Goal: Task Accomplishment & Management: Complete application form

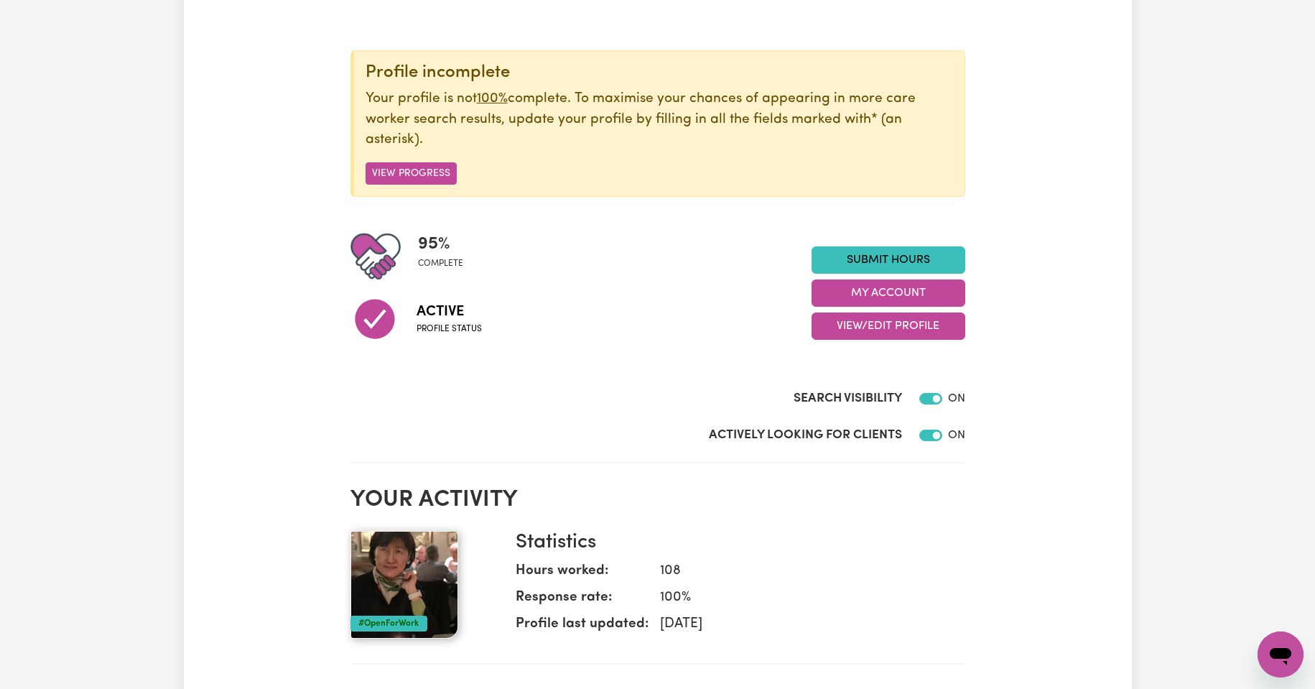
scroll to position [24, 0]
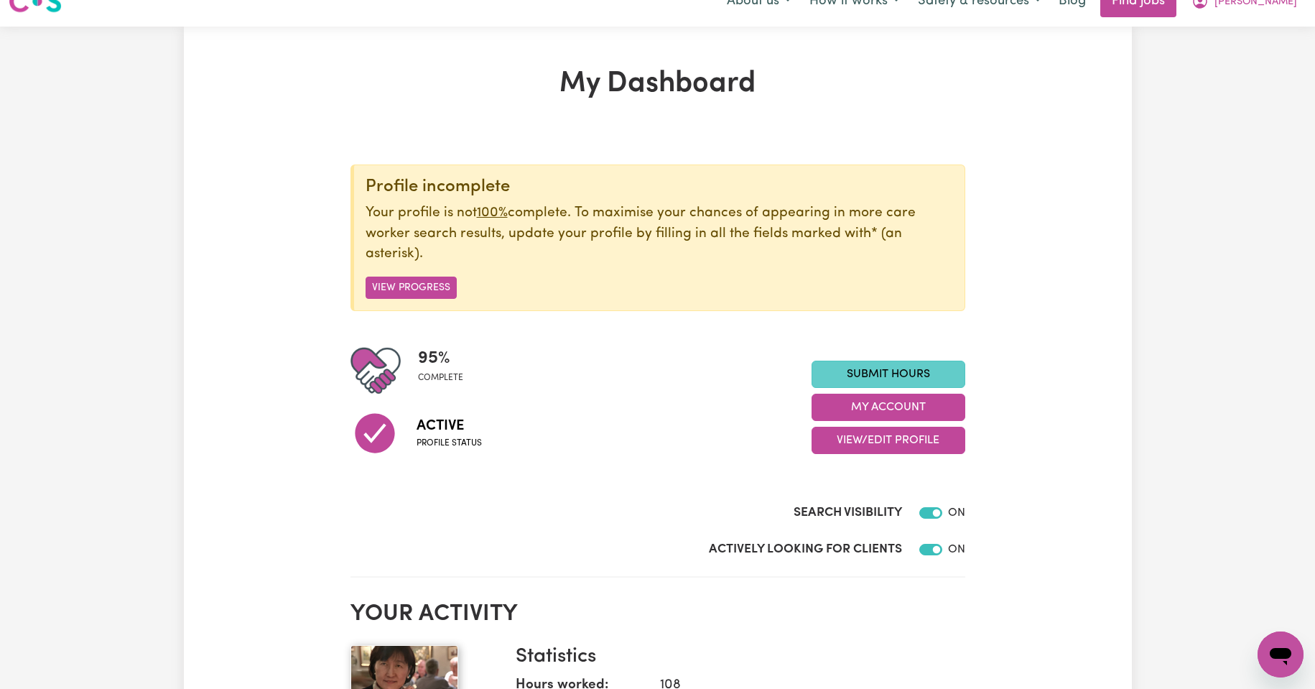
click at [896, 373] on link "Submit Hours" at bounding box center [889, 374] width 154 height 27
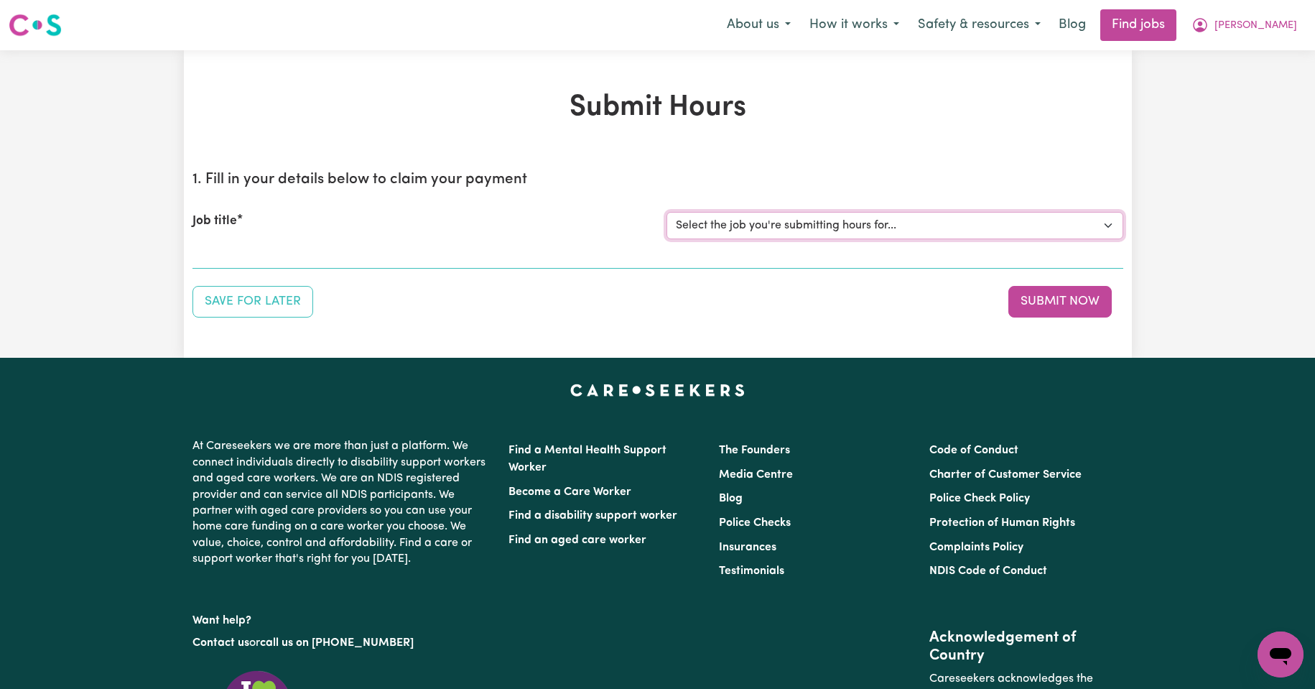
click at [1109, 226] on select "Select the job you're submitting hours for... [Kishore Hands Of Care] Support W…" at bounding box center [894, 225] width 457 height 27
select select "14320"
click at [666, 212] on select "Select the job you're submitting hours for... [Kishore Hands Of Care] Support W…" at bounding box center [894, 225] width 457 height 27
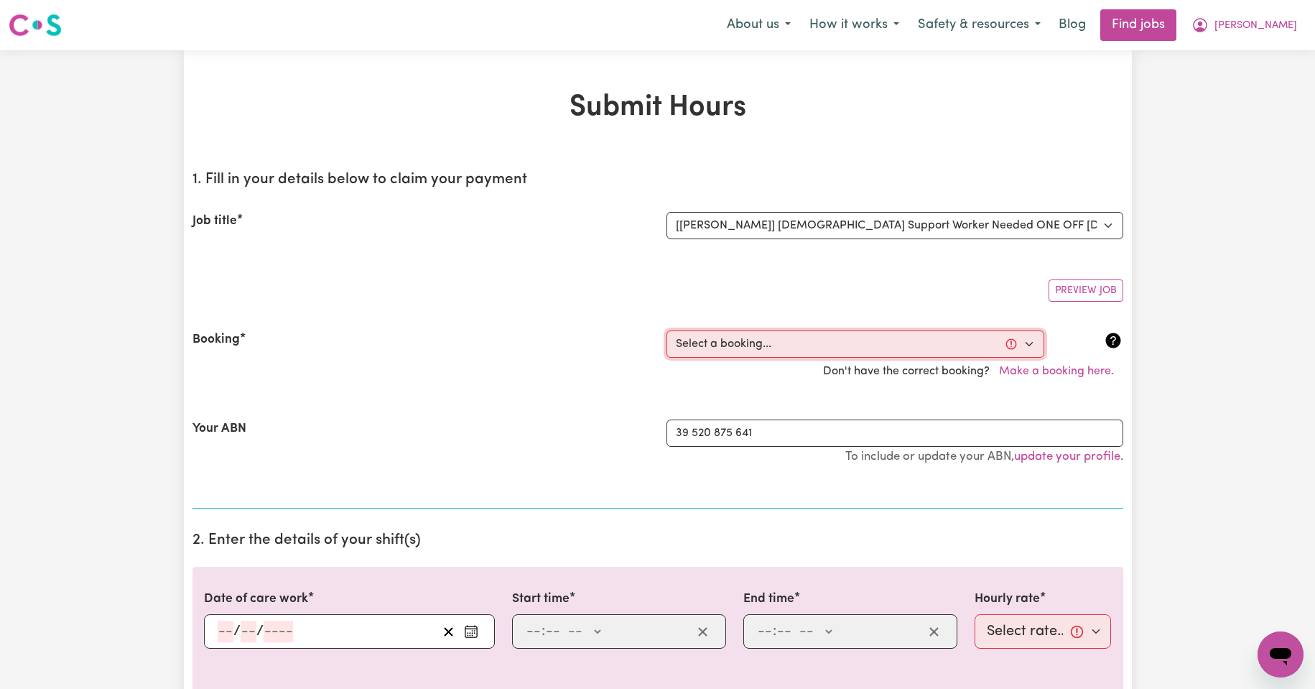
click at [1028, 343] on select "Select a booking... [DATE] 08:00am to 09:30am (ONE-OFF) [DATE] 08:00am to 09:30…" at bounding box center [855, 343] width 378 height 27
select select "354673"
click at [666, 330] on select "Select a booking... [DATE] 08:00am to 09:30am (ONE-OFF) [DATE] 08:00am to 09:30…" at bounding box center [855, 343] width 378 height 27
type input "[DATE]"
type input "27"
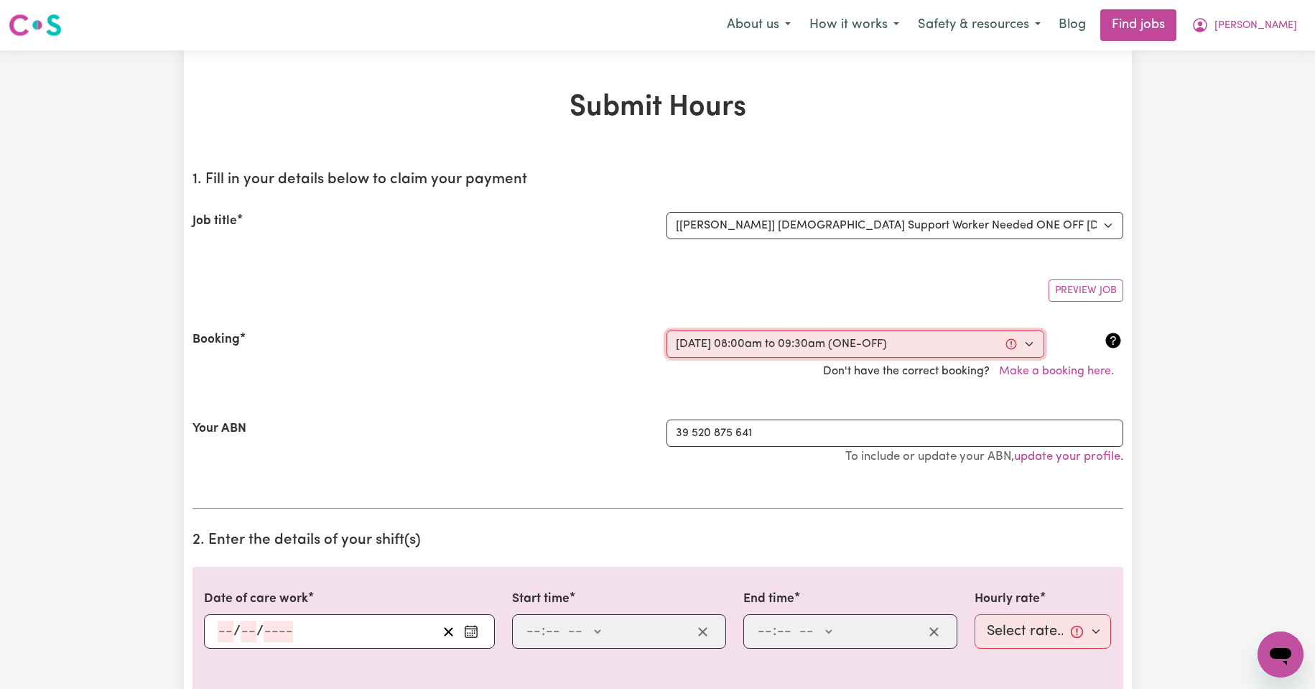
type input "8"
type input "2025"
type input "08:00"
type input "8"
type input "0"
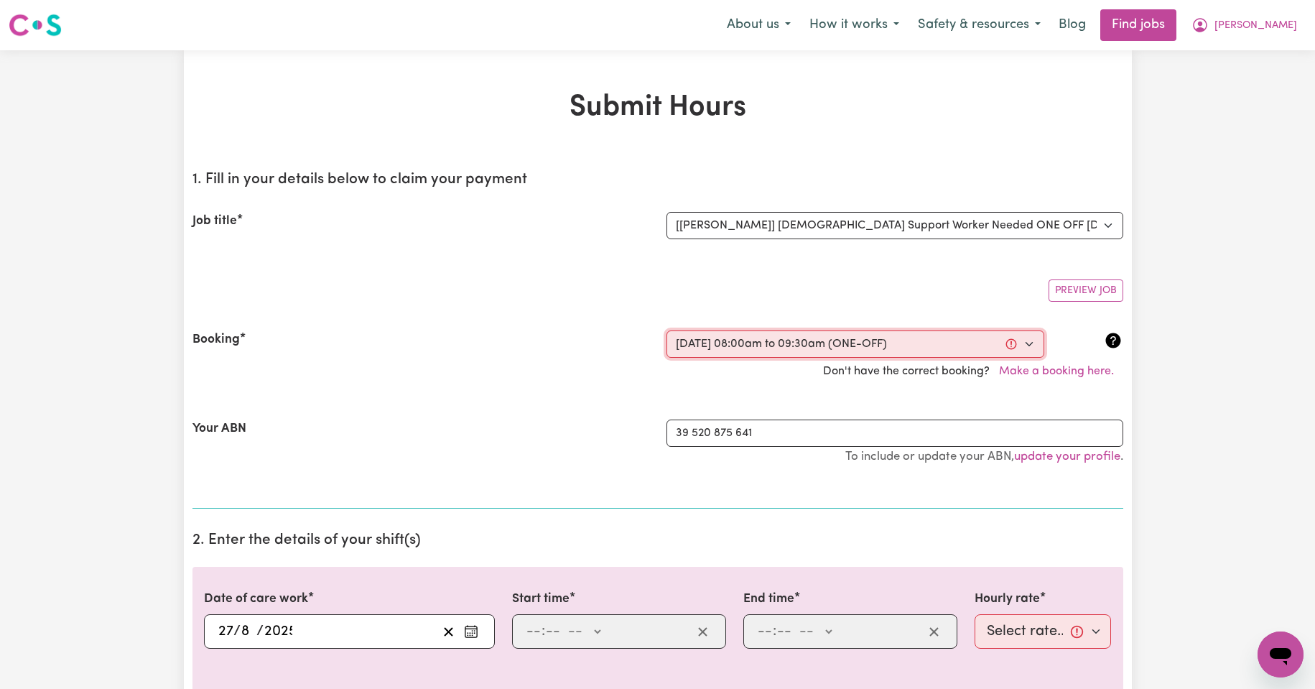
select select "am"
type input "09:30"
type input "9"
type input "30"
select select "am"
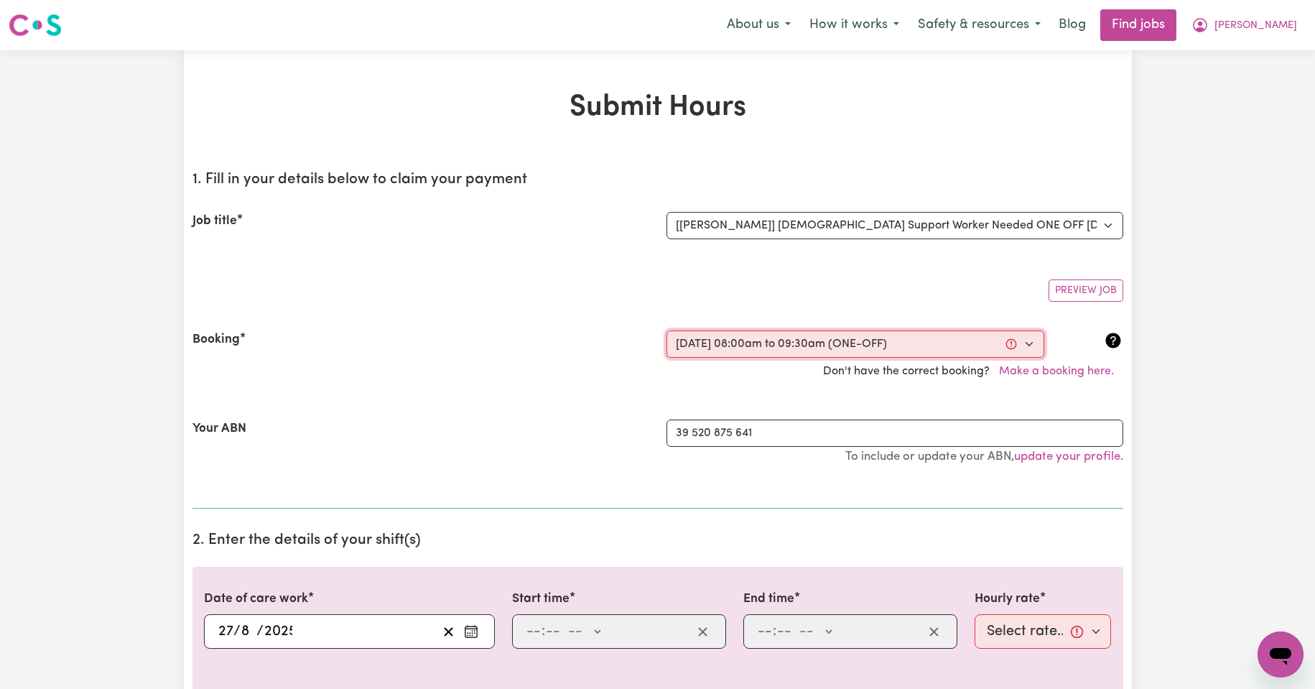
select select "50-Weekday"
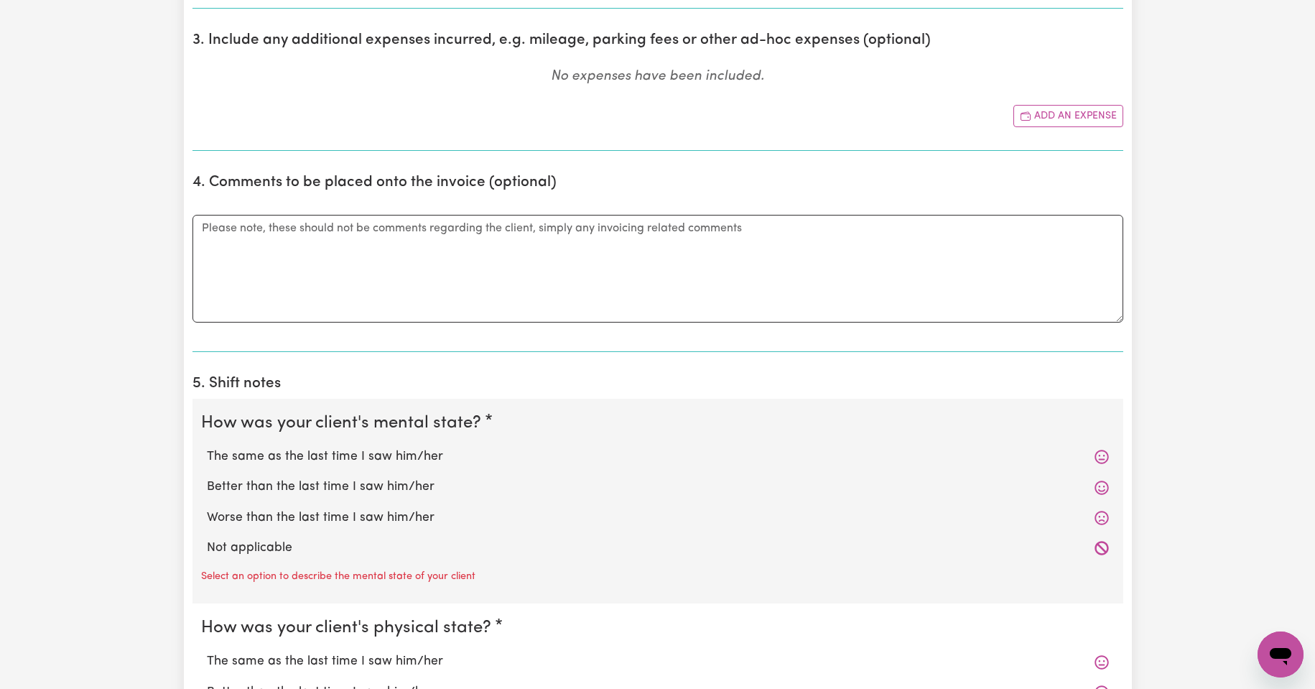
scroll to position [766, 0]
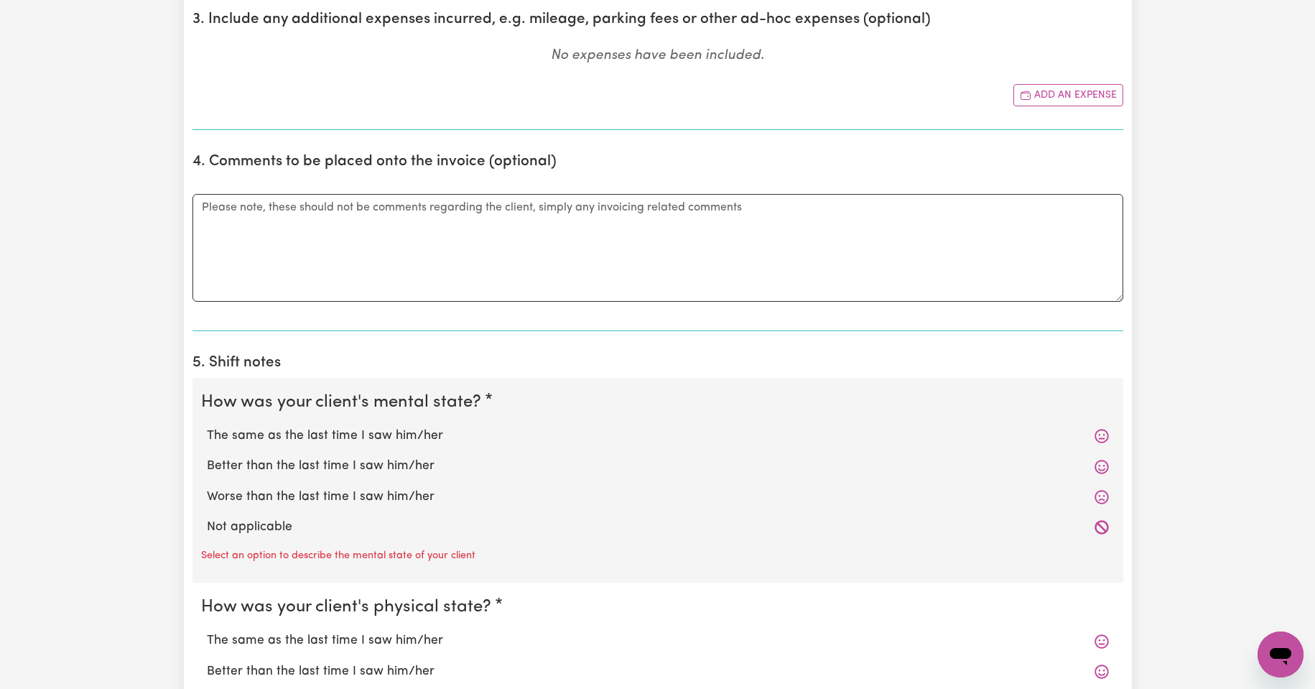
click at [309, 438] on label "The same as the last time I saw him/her" at bounding box center [658, 436] width 902 height 19
click at [207, 427] on input "The same as the last time I saw him/her" at bounding box center [206, 426] width 1 height 1
radio input "true"
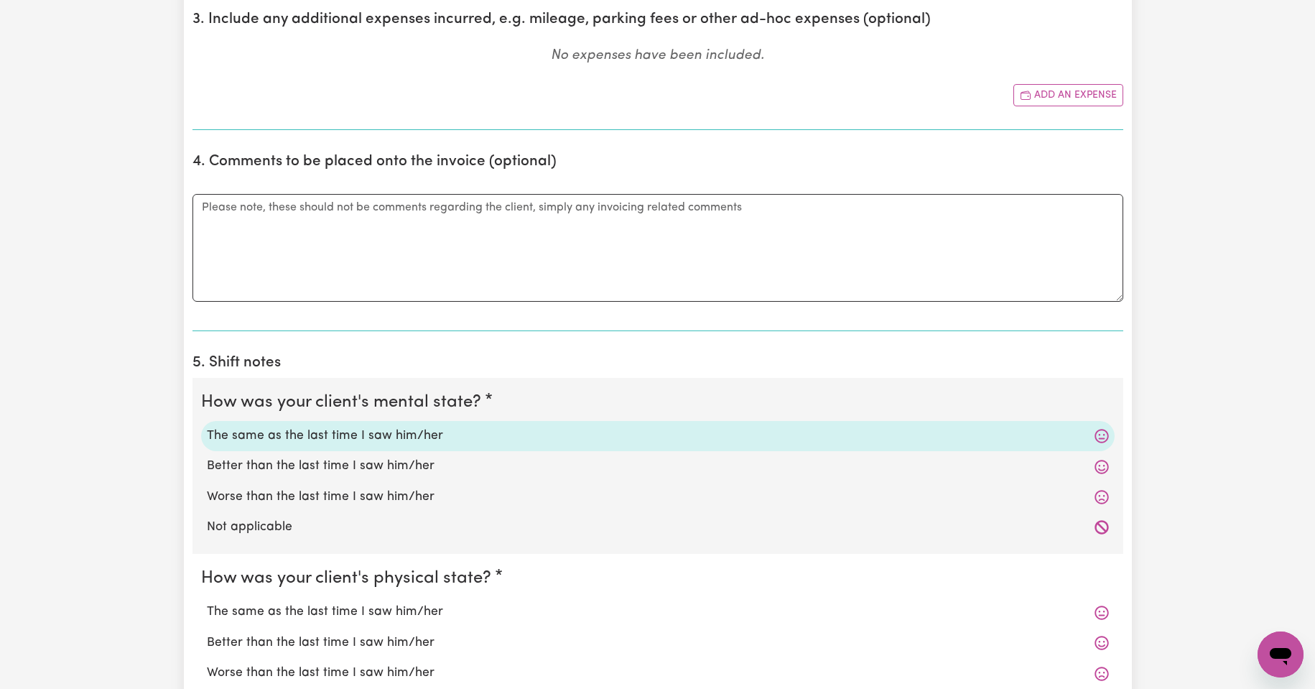
click at [314, 610] on label "The same as the last time I saw him/her" at bounding box center [658, 612] width 902 height 19
click at [207, 603] on input "The same as the last time I saw him/her" at bounding box center [206, 602] width 1 height 1
radio input "true"
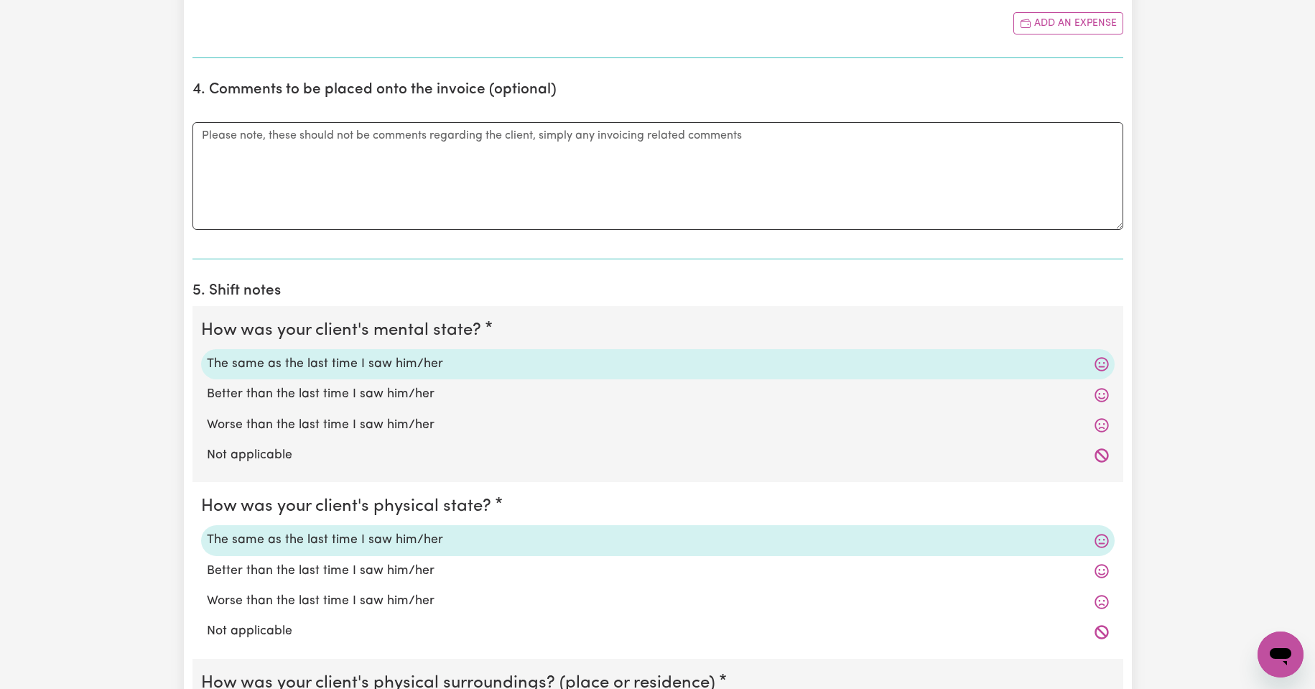
scroll to position [910, 0]
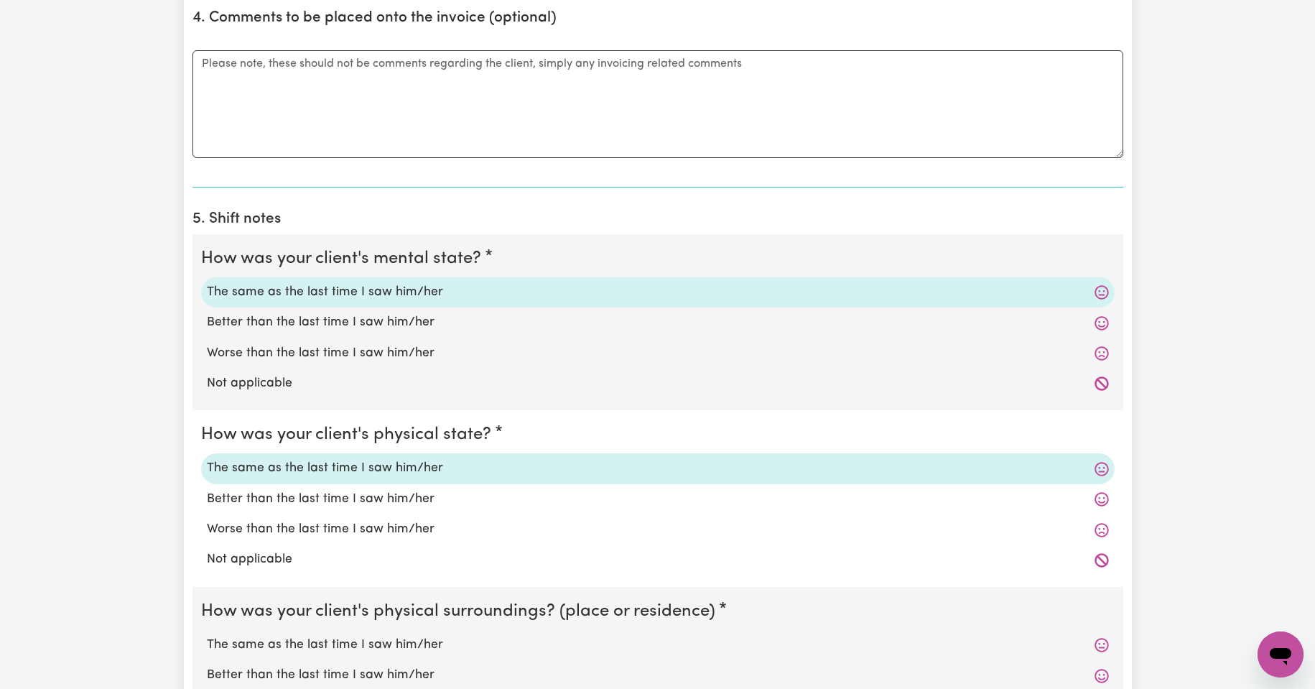
click at [305, 499] on label "Better than the last time I saw him/her" at bounding box center [658, 499] width 902 height 19
click at [207, 490] on input "Better than the last time I saw him/her" at bounding box center [206, 489] width 1 height 1
radio input "true"
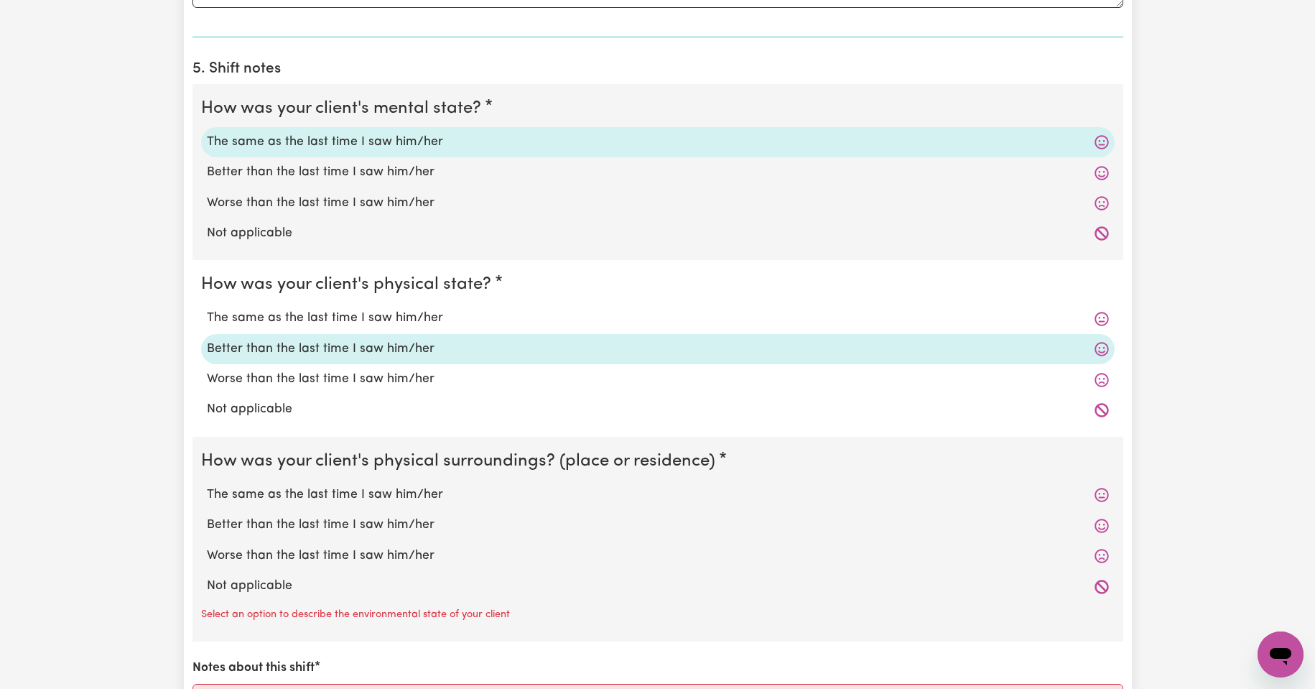
scroll to position [1077, 0]
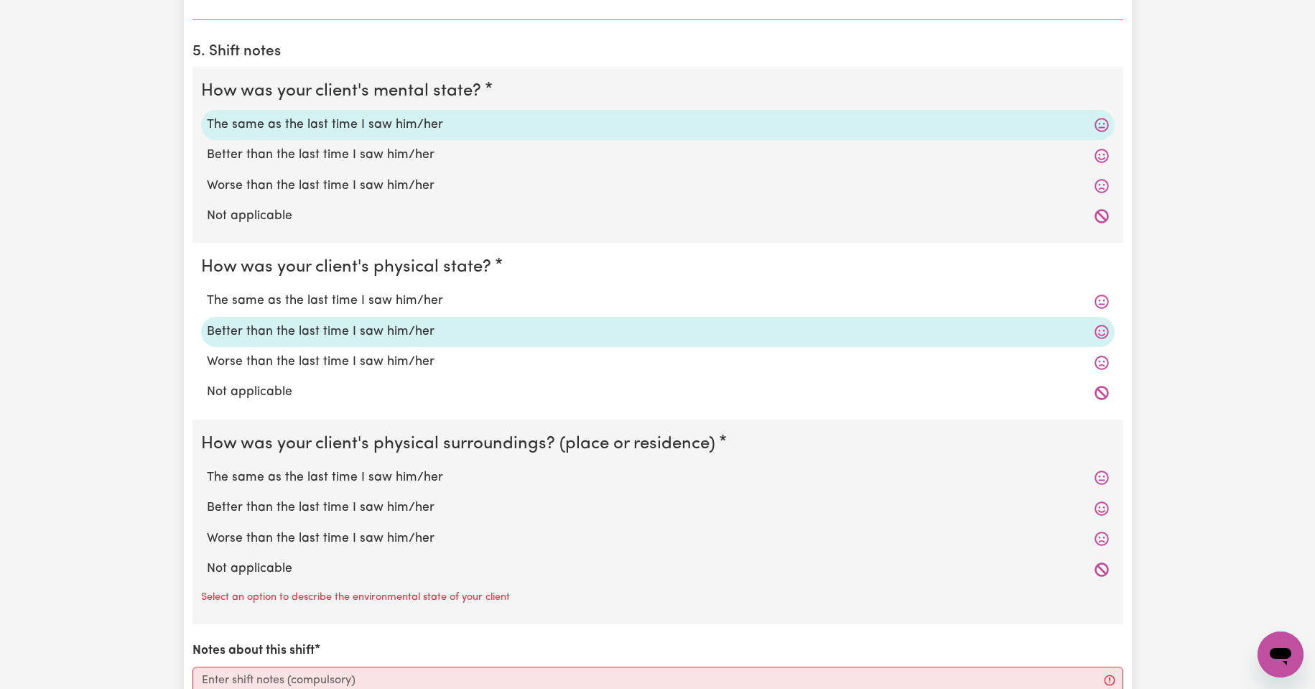
click at [307, 478] on label "The same as the last time I saw him/her" at bounding box center [658, 477] width 902 height 19
click at [207, 468] on input "The same as the last time I saw him/her" at bounding box center [206, 468] width 1 height 1
radio input "true"
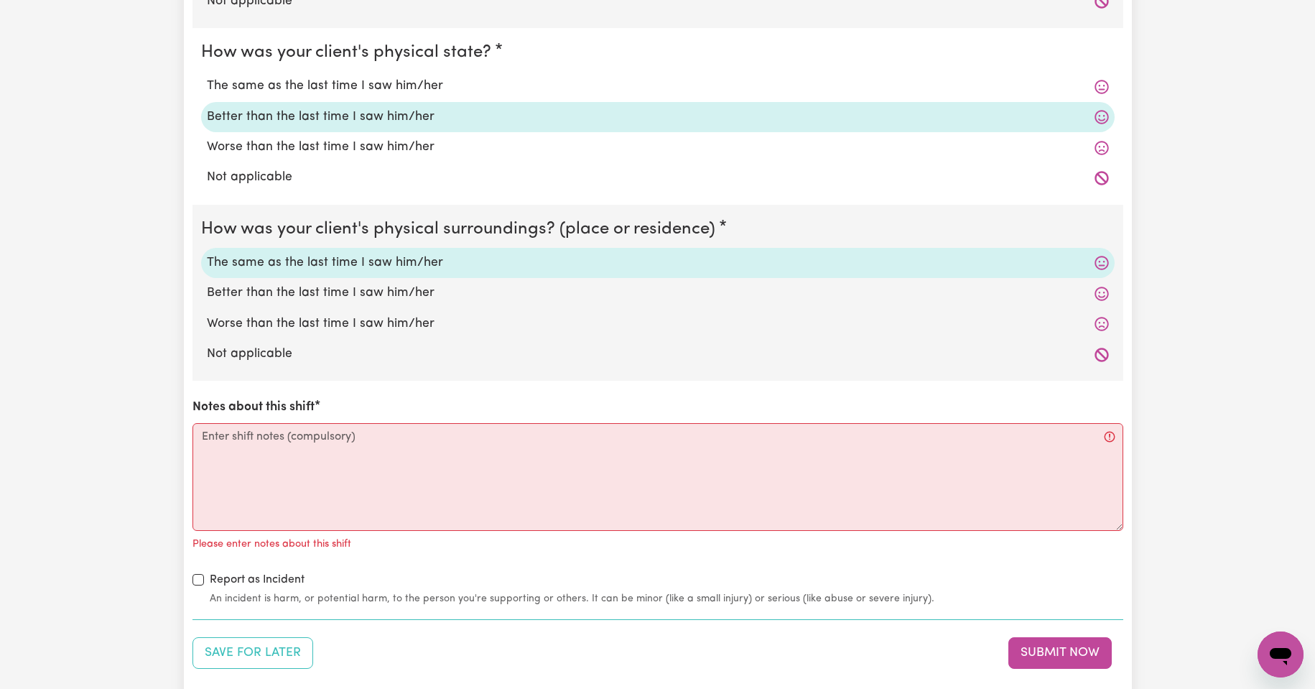
scroll to position [1293, 0]
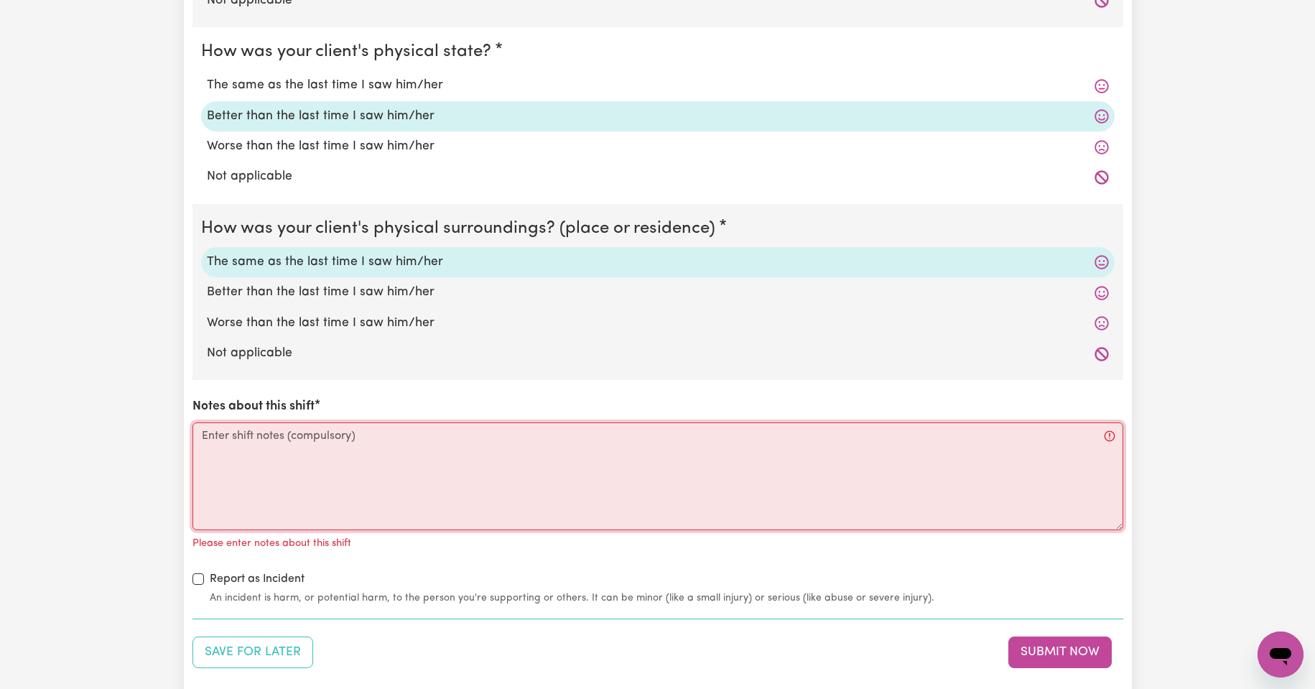
click at [238, 449] on textarea "Notes about this shift" at bounding box center [657, 476] width 931 height 108
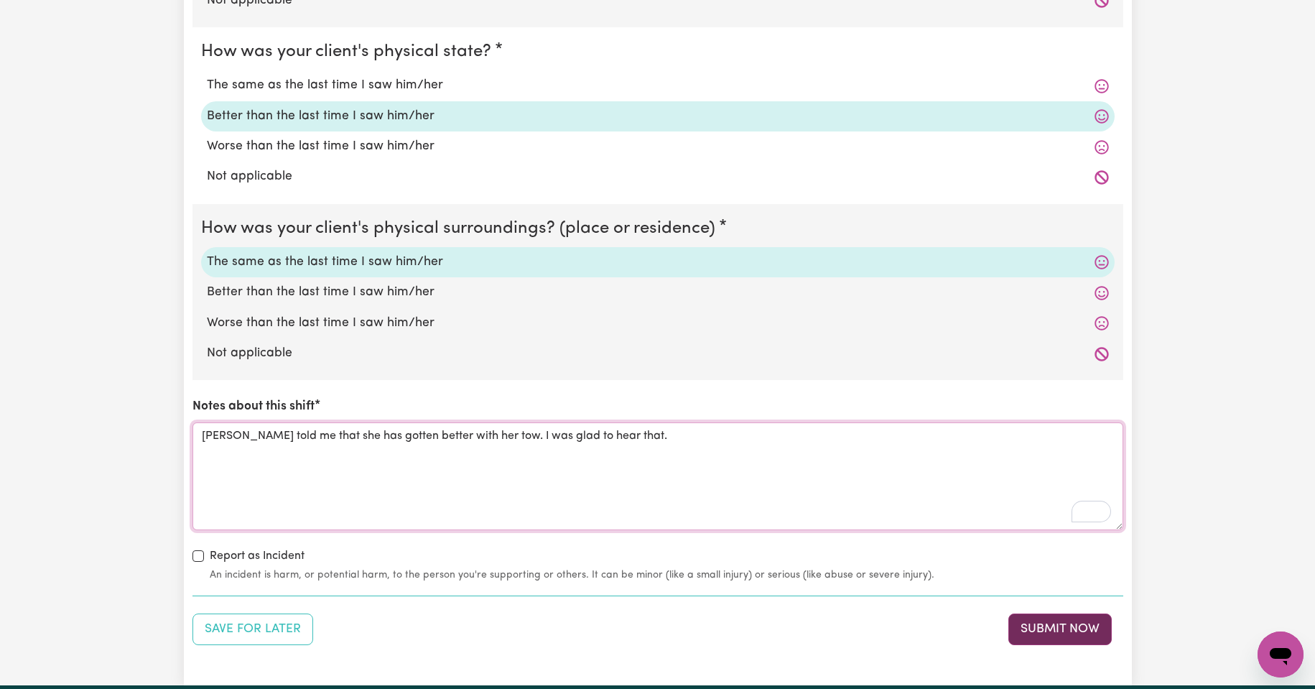
type textarea "[PERSON_NAME] told me that she has gotten better with her tow. I was glad to he…"
click at [1055, 627] on button "Submit Now" at bounding box center [1059, 629] width 103 height 32
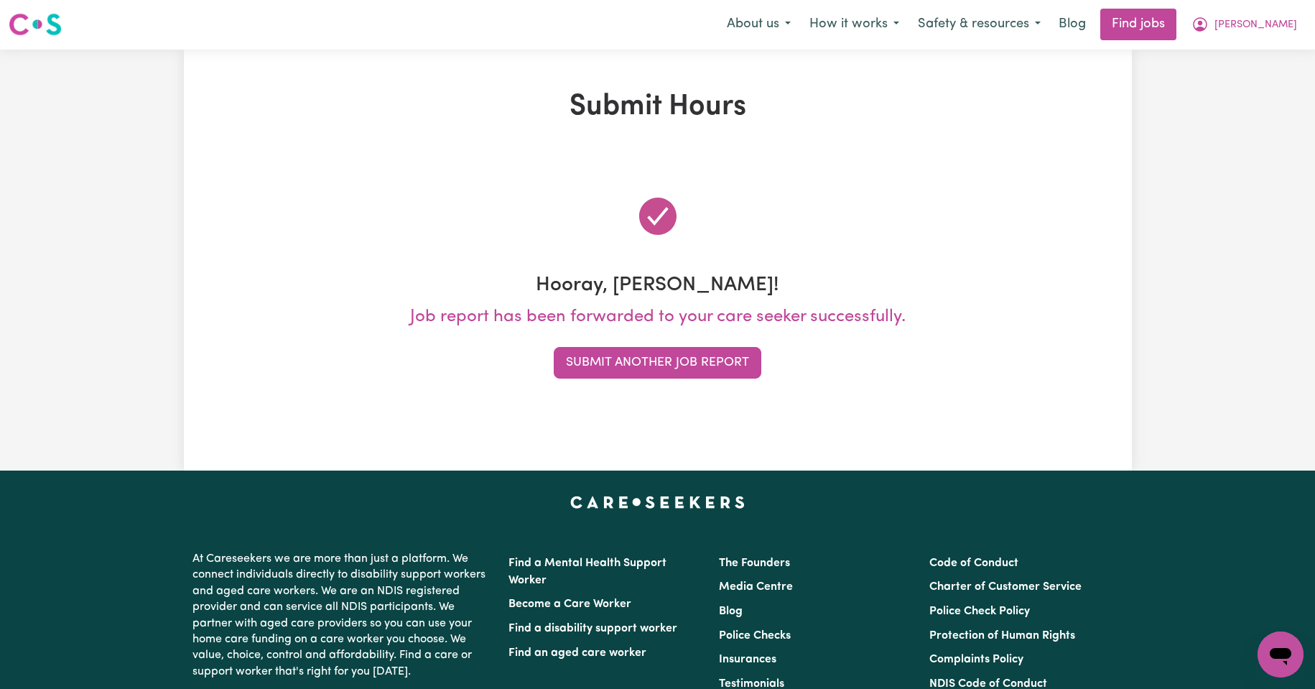
scroll to position [0, 0]
click at [639, 363] on button "Submit Another Job Report" at bounding box center [658, 364] width 208 height 32
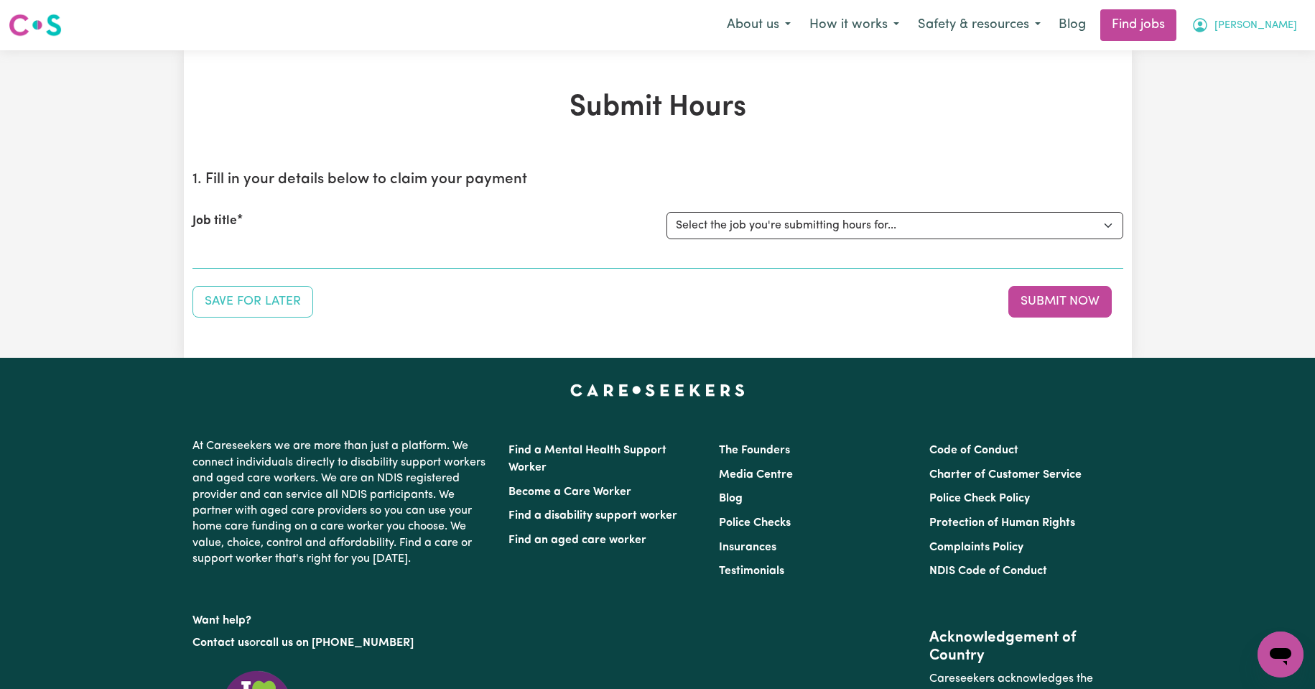
click at [1279, 27] on span "[PERSON_NAME]" at bounding box center [1255, 26] width 83 height 16
